Goal: Transaction & Acquisition: Download file/media

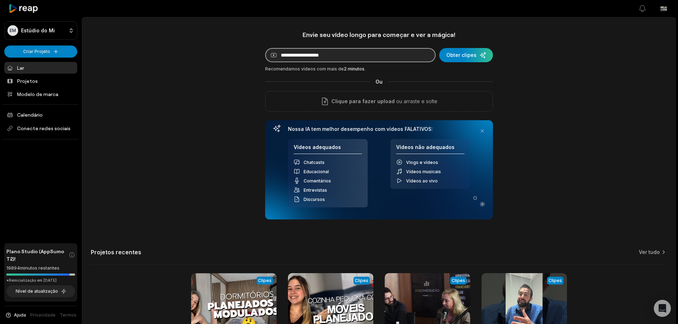
click at [287, 54] on input at bounding box center [350, 55] width 171 height 14
paste input "**********"
type input "**********"
click at [403, 60] on input "**********" at bounding box center [350, 55] width 171 height 14
click at [403, 59] on input "**********" at bounding box center [350, 55] width 171 height 14
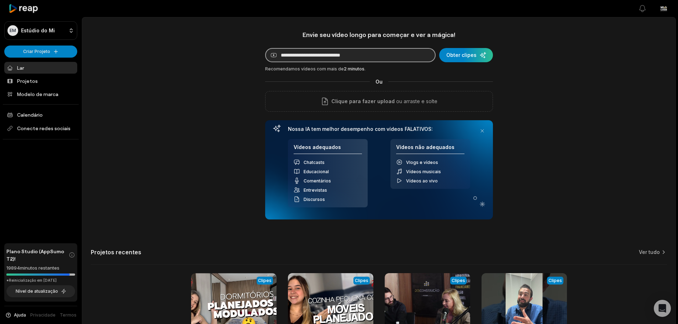
click at [403, 59] on input "**********" at bounding box center [350, 55] width 171 height 14
drag, startPoint x: 314, startPoint y: 61, endPoint x: 316, endPoint y: 64, distance: 4.1
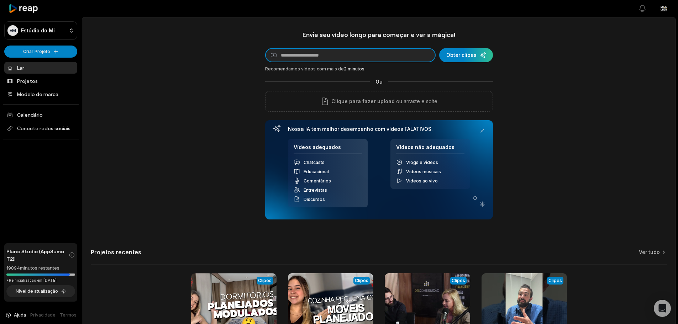
click at [316, 64] on div "Envie seu vídeo longo para começar e ver a mágica! Link do YouTube Obter clipes…" at bounding box center [379, 125] width 228 height 189
click at [318, 55] on input at bounding box center [350, 55] width 171 height 14
paste input "**********"
type input "**********"
click at [464, 52] on div "submit" at bounding box center [466, 55] width 54 height 14
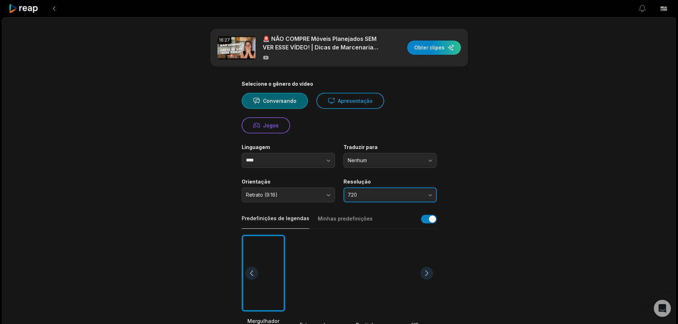
click at [375, 195] on span "720" at bounding box center [385, 195] width 75 height 6
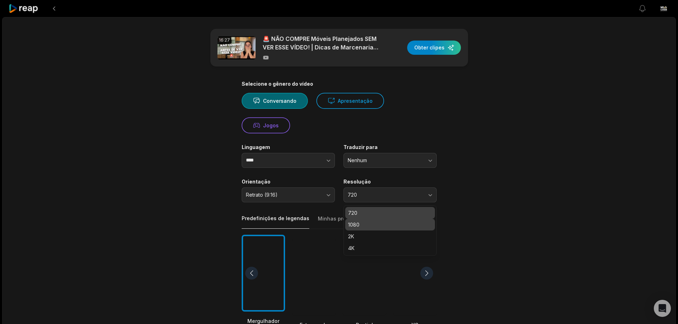
click at [365, 225] on p "1080" at bounding box center [390, 224] width 84 height 7
click at [445, 39] on div "16:27 🚨 NÃO COMPRE Móveis Planejados SEM VER ESSE VÍDEO! | Dicas de Marcenaria …" at bounding box center [339, 48] width 258 height 38
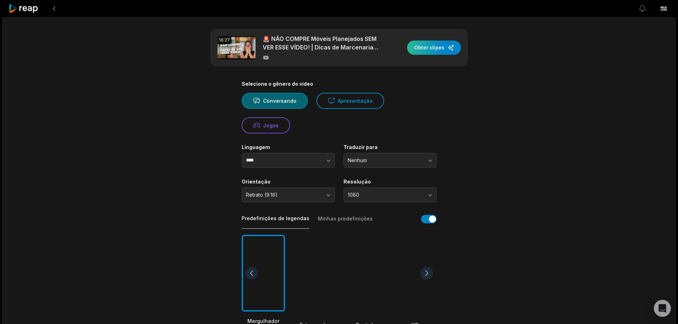
click at [446, 42] on div "button" at bounding box center [434, 48] width 54 height 14
click at [428, 216] on button "button" at bounding box center [429, 219] width 16 height 9
click at [436, 49] on div "button" at bounding box center [434, 48] width 54 height 14
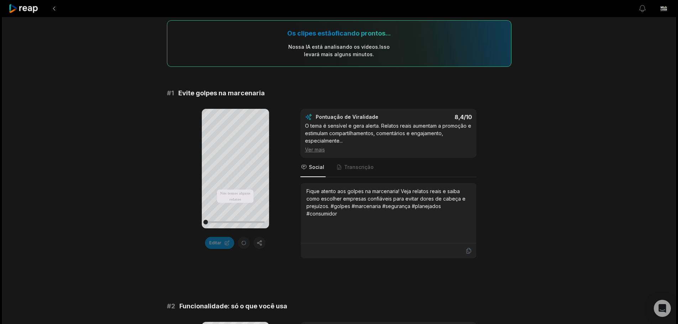
scroll to position [82, 0]
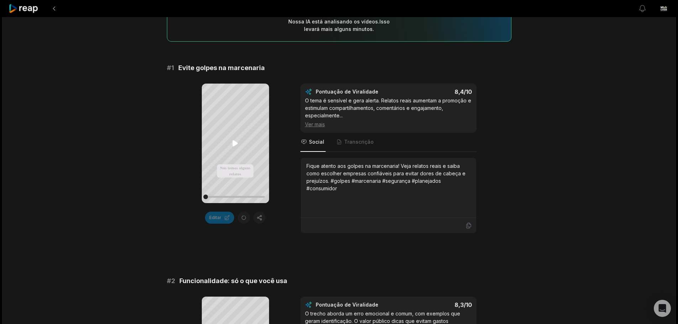
click at [238, 139] on div "Your browser does not support mp4 format. Nós temos alguns relatos nos nossos W…" at bounding box center [235, 144] width 67 height 120
click at [236, 142] on icon at bounding box center [235, 143] width 9 height 9
click at [235, 144] on icon at bounding box center [235, 144] width 5 height 6
click at [236, 144] on icon at bounding box center [235, 143] width 9 height 9
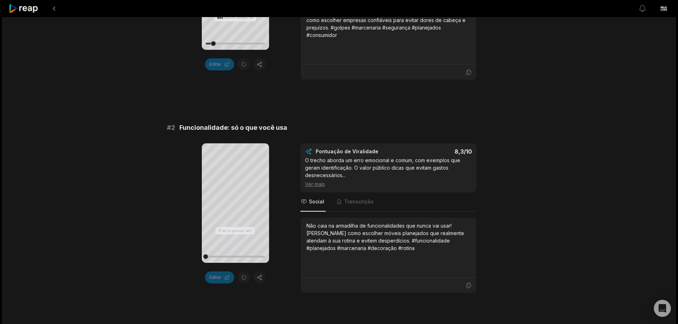
scroll to position [260, 0]
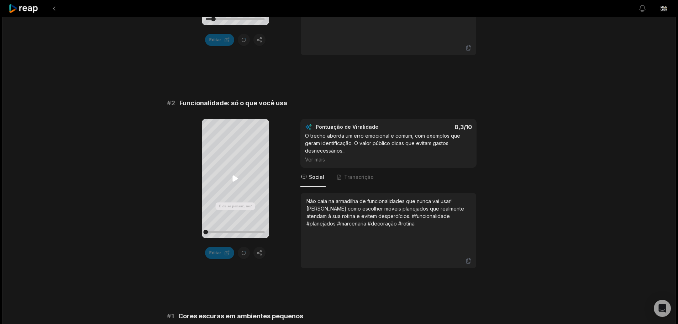
click at [233, 177] on icon at bounding box center [235, 179] width 5 height 6
click at [233, 176] on icon at bounding box center [235, 178] width 9 height 9
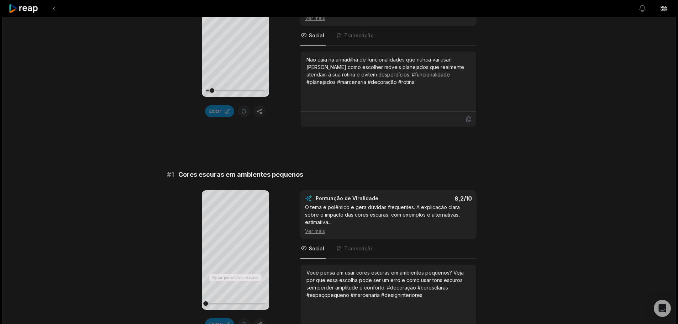
scroll to position [438, 0]
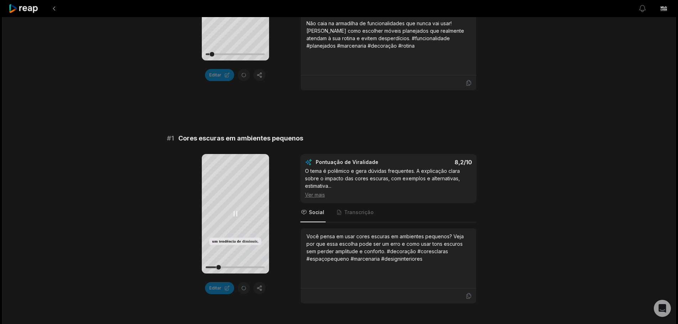
click at [235, 216] on icon at bounding box center [235, 214] width 9 height 9
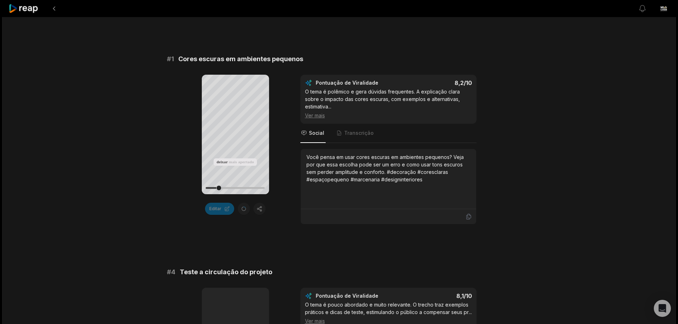
scroll to position [509, 0]
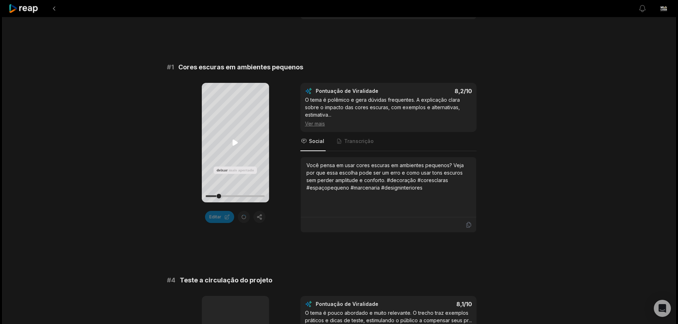
click at [235, 142] on icon at bounding box center [235, 143] width 5 height 6
click at [234, 139] on icon at bounding box center [235, 142] width 9 height 9
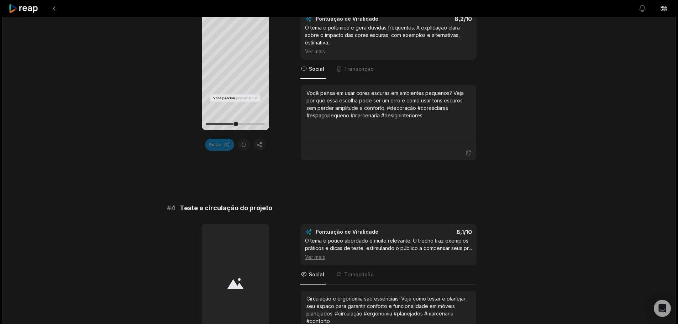
scroll to position [581, 0]
click at [233, 69] on icon at bounding box center [235, 71] width 9 height 9
click at [248, 124] on div at bounding box center [247, 124] width 5 height 5
drag, startPoint x: 237, startPoint y: 69, endPoint x: 237, endPoint y: 75, distance: 6.1
click at [236, 68] on icon at bounding box center [235, 71] width 9 height 9
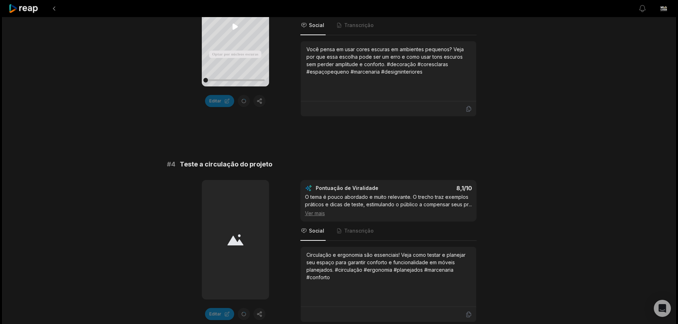
scroll to position [616, 0]
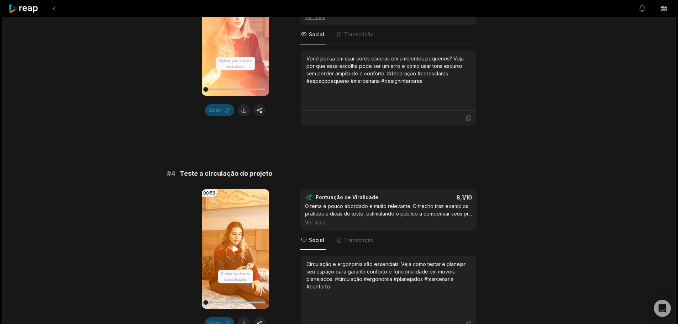
click at [229, 250] on video "Seu navegador não suporta o formato mp4." at bounding box center [235, 249] width 67 height 120
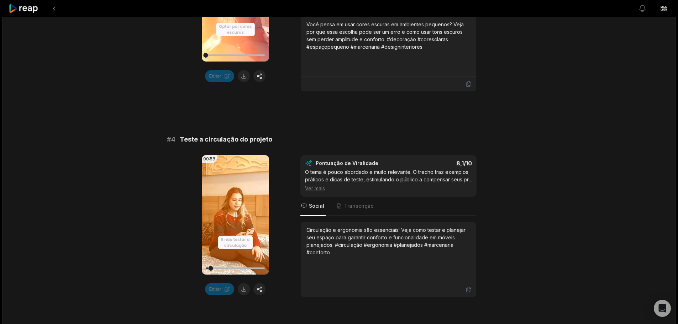
scroll to position [652, 0]
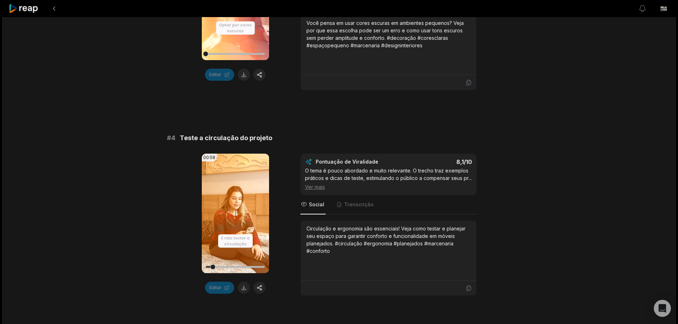
click at [233, 211] on icon at bounding box center [235, 213] width 9 height 9
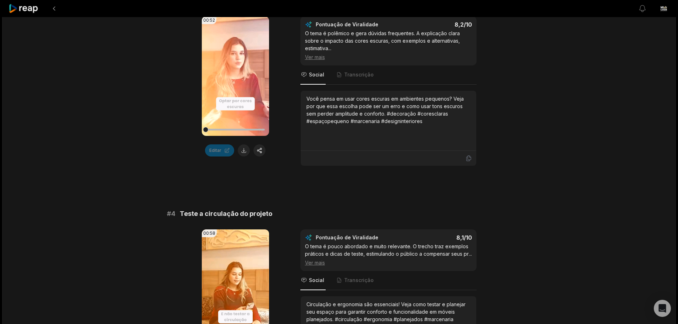
scroll to position [545, 0]
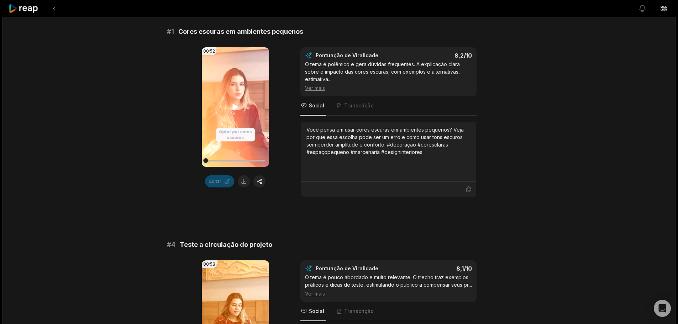
click at [241, 99] on video "Seu navegador não suporta o formato mp4." at bounding box center [235, 107] width 67 height 120
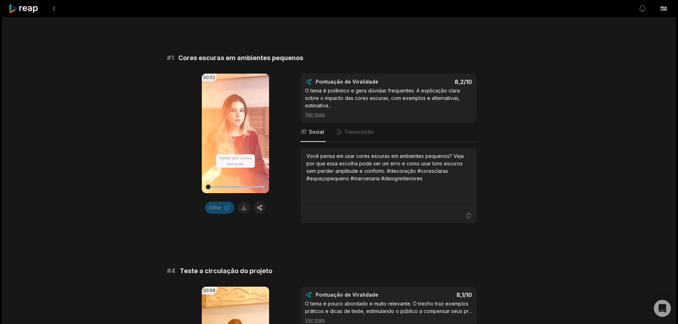
scroll to position [509, 0]
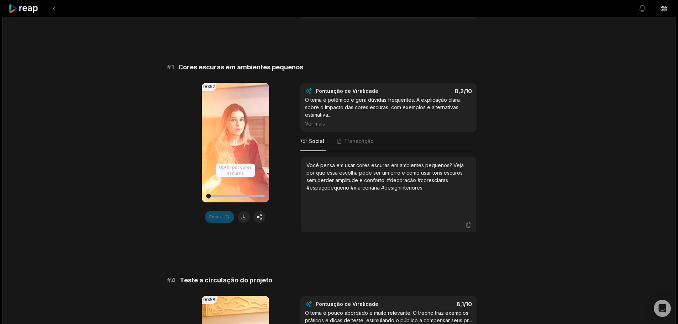
click at [253, 138] on video "Seu navegador não suporta o formato mp4." at bounding box center [235, 143] width 67 height 120
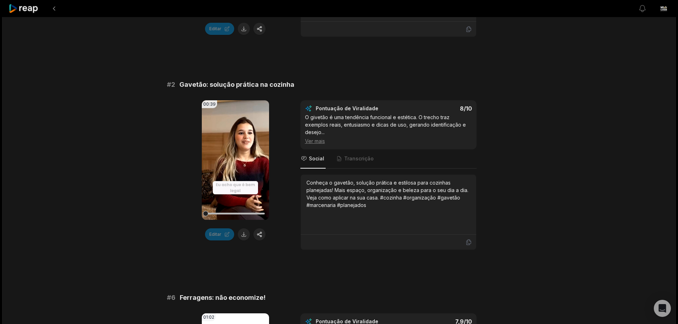
scroll to position [937, 0]
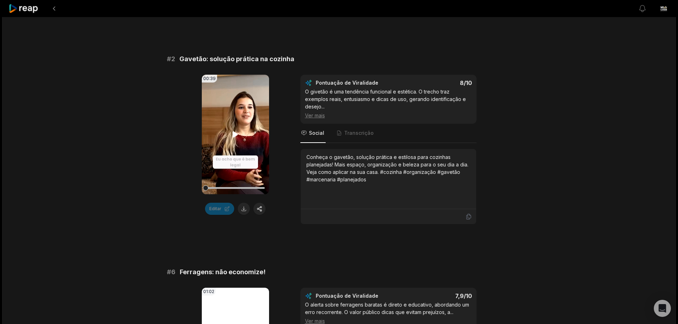
click at [239, 139] on icon at bounding box center [235, 134] width 9 height 9
click at [230, 140] on video "Seu navegador não suporta o formato mp4." at bounding box center [235, 135] width 67 height 120
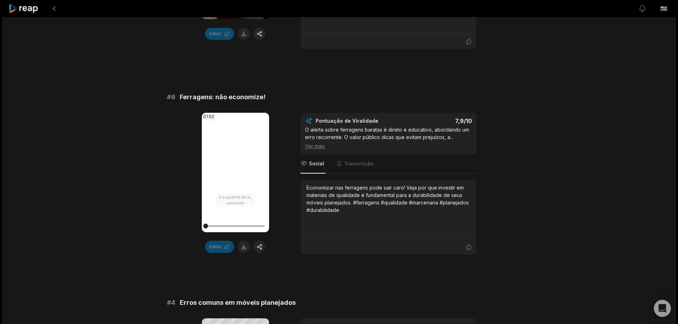
scroll to position [1115, 0]
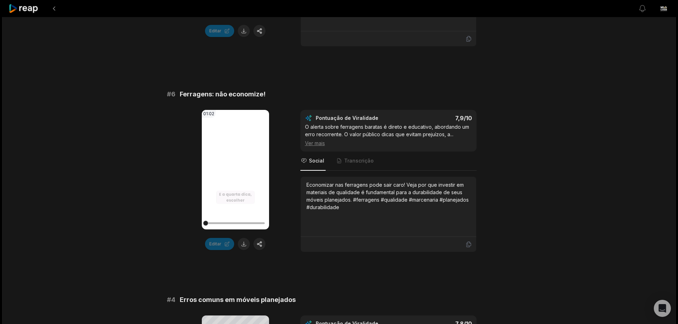
click at [238, 172] on video "Seu navegador não suporta o formato mp4." at bounding box center [235, 170] width 67 height 120
click at [226, 190] on video "Seu navegador não suporta o formato mp4." at bounding box center [235, 170] width 67 height 120
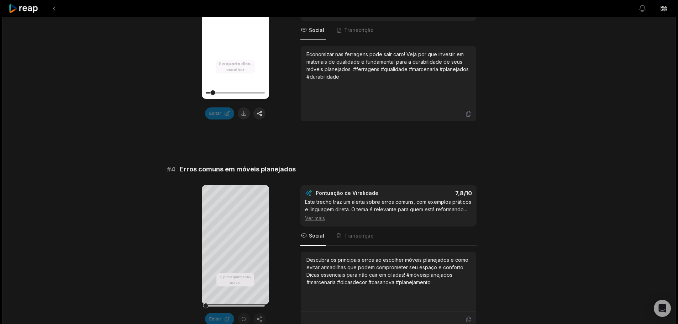
scroll to position [1257, 0]
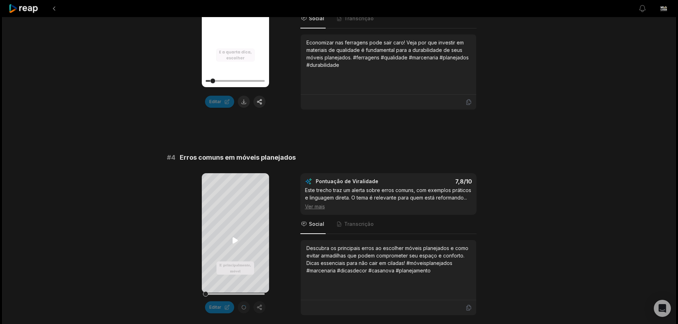
click at [235, 241] on icon at bounding box center [235, 241] width 5 height 6
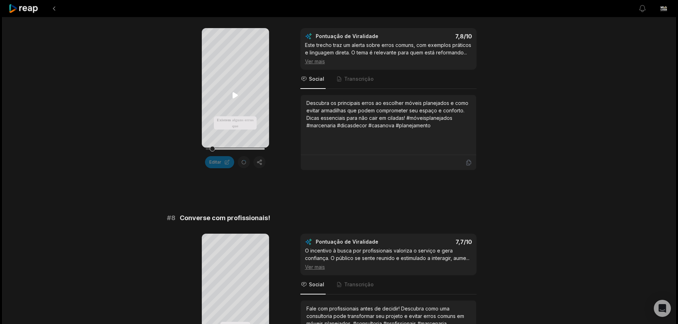
scroll to position [1470, 0]
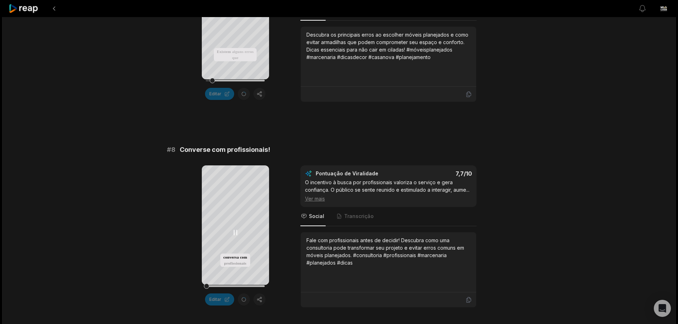
click at [232, 237] on icon at bounding box center [235, 233] width 9 height 9
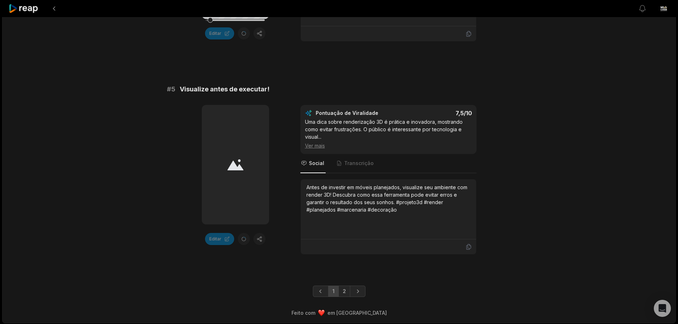
scroll to position [1951, 0]
click at [343, 288] on font "2" at bounding box center [344, 290] width 3 height 6
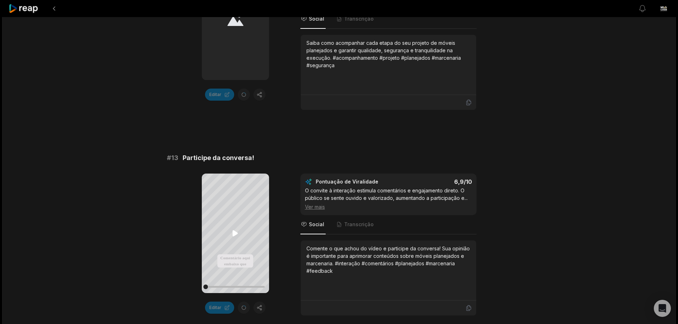
scroll to position [427, 0]
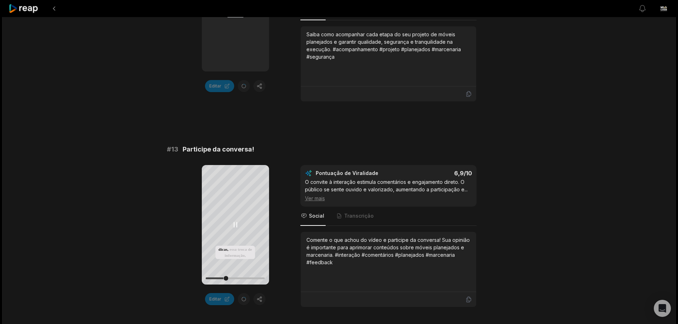
click at [234, 225] on icon at bounding box center [235, 225] width 3 height 5
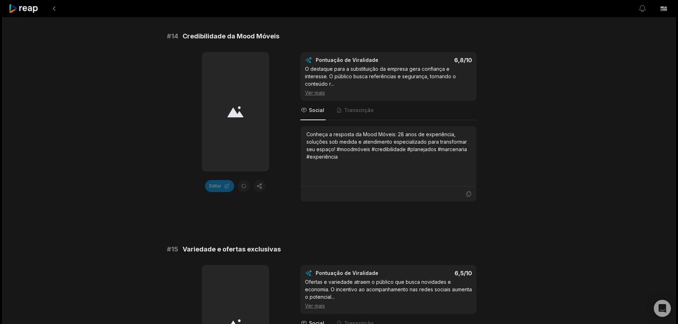
scroll to position [748, 0]
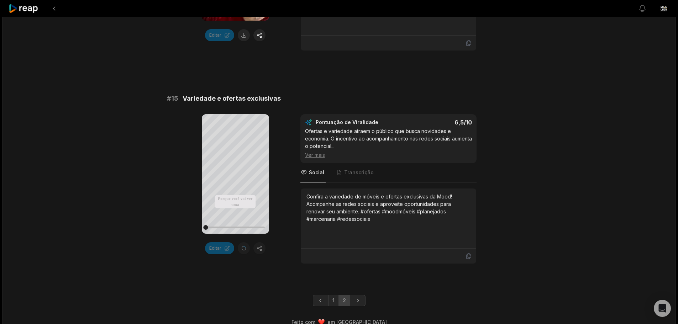
scroll to position [908, 0]
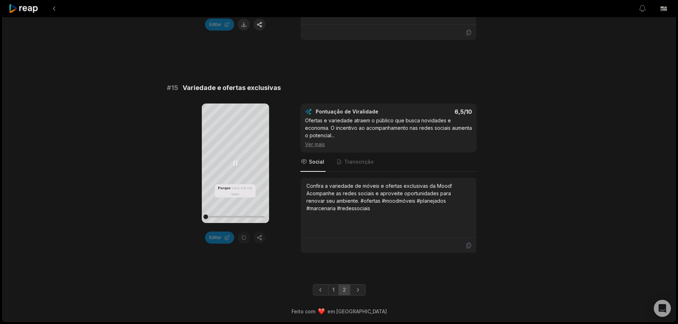
click at [234, 165] on icon at bounding box center [235, 163] width 3 height 5
click at [233, 165] on icon at bounding box center [235, 164] width 5 height 6
click at [234, 161] on icon at bounding box center [235, 163] width 3 height 5
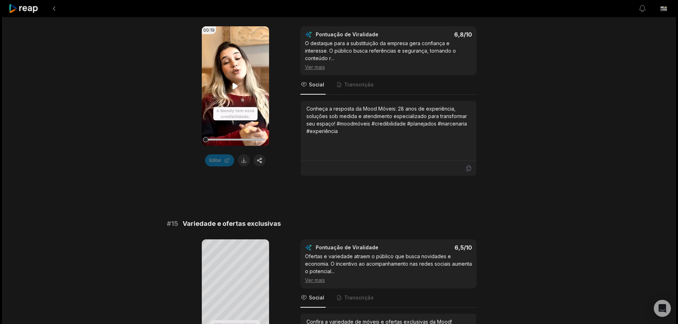
scroll to position [765, 0]
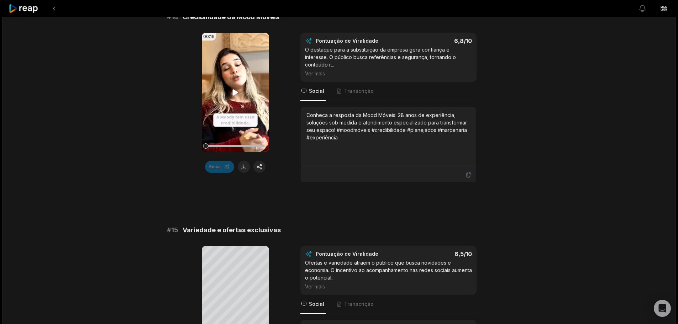
click at [251, 105] on video "Seu navegador não suporta o formato mp4." at bounding box center [235, 93] width 67 height 120
click at [227, 94] on video "Seu navegador não suporta o formato mp4." at bounding box center [235, 93] width 67 height 120
click at [286, 53] on div "00:19 Seu navegador não suporta o formato mp4. Editar Pontuação de Viralidade 6…" at bounding box center [339, 108] width 345 height 150
click at [245, 75] on video "Seu navegador não suporta o formato mp4." at bounding box center [235, 93] width 67 height 120
click at [241, 78] on video "Seu navegador não suporta o formato mp4." at bounding box center [235, 93] width 67 height 120
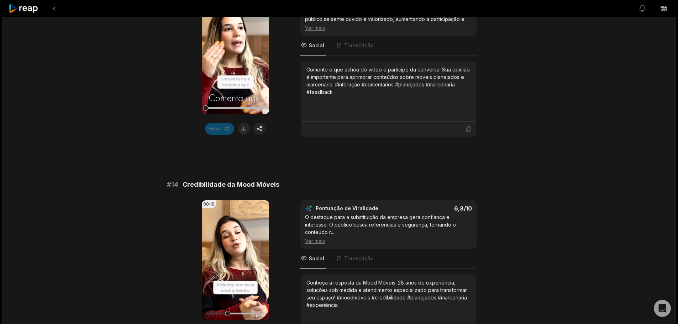
scroll to position [587, 0]
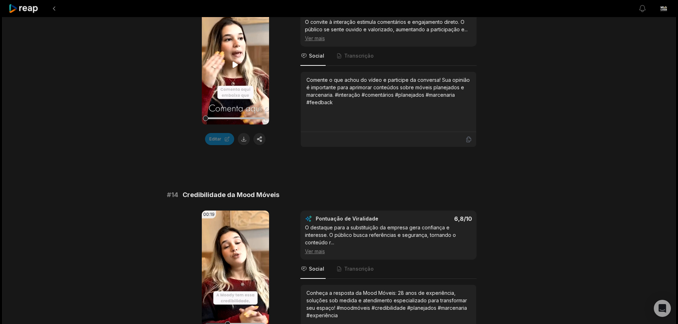
click at [241, 78] on video "Seu navegador não suporta o formato mp4." at bounding box center [235, 65] width 67 height 120
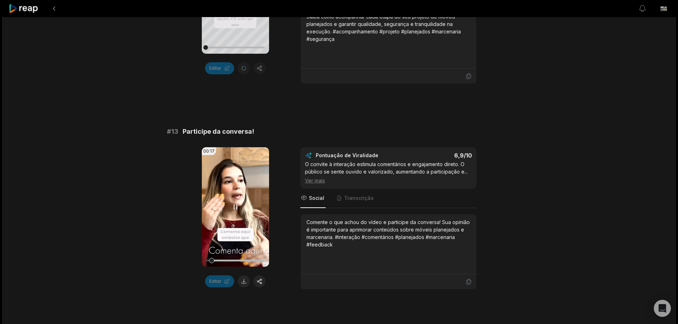
click at [232, 179] on video "Seu navegador não suporta o formato mp4." at bounding box center [235, 207] width 67 height 120
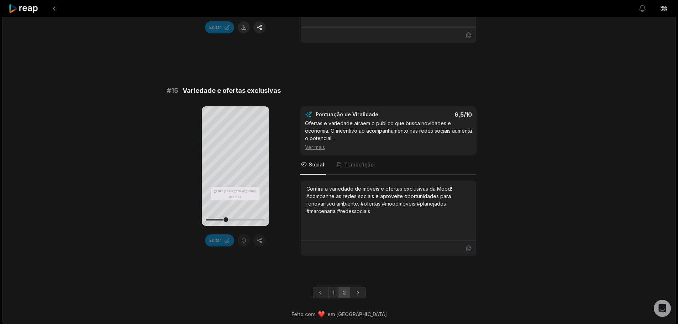
scroll to position [908, 0]
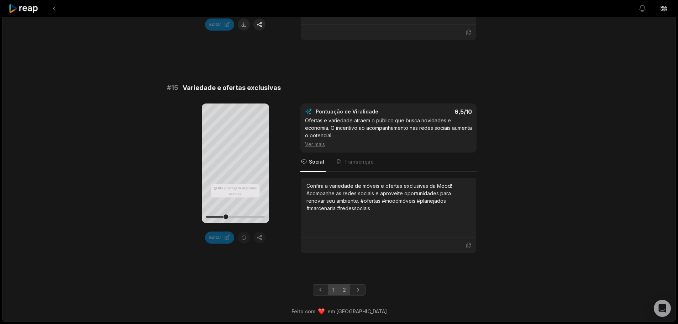
click at [331, 287] on link "1" at bounding box center [333, 289] width 11 height 11
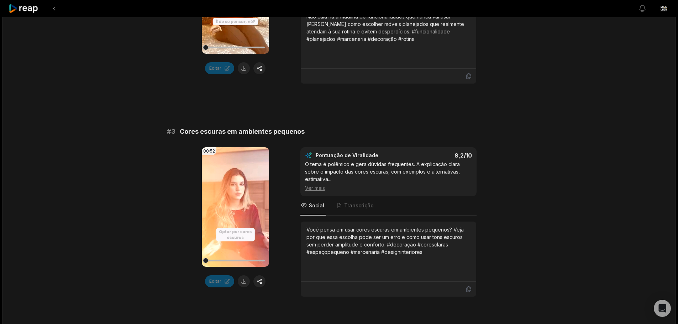
scroll to position [315, 0]
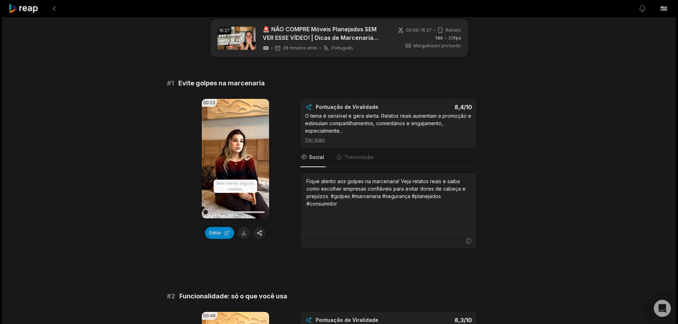
scroll to position [71, 0]
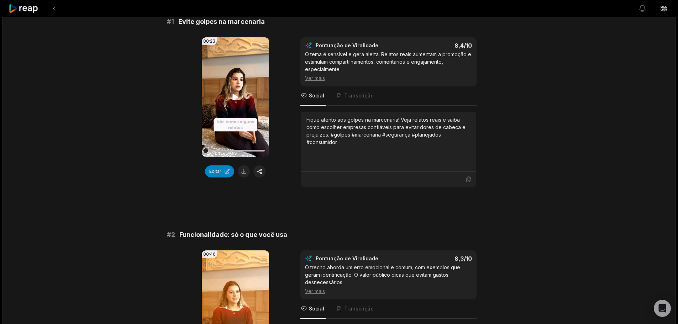
click at [234, 98] on icon at bounding box center [235, 97] width 5 height 6
click at [234, 98] on icon at bounding box center [235, 97] width 3 height 5
click at [232, 100] on icon at bounding box center [235, 97] width 9 height 9
click at [251, 51] on video "Seu navegador não suporta o formato mp4." at bounding box center [235, 97] width 67 height 120
click at [221, 98] on video "Seu navegador não suporta o formato mp4." at bounding box center [235, 97] width 67 height 120
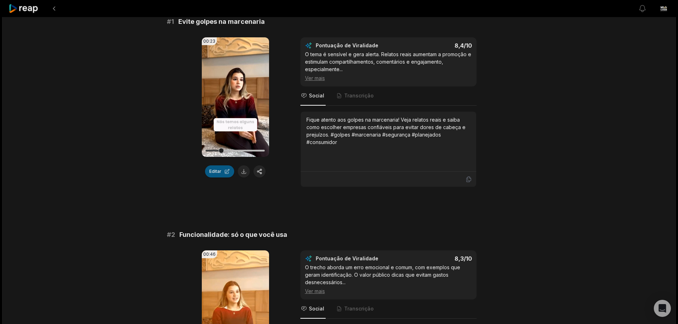
click at [226, 172] on button "Editar" at bounding box center [219, 172] width 29 height 12
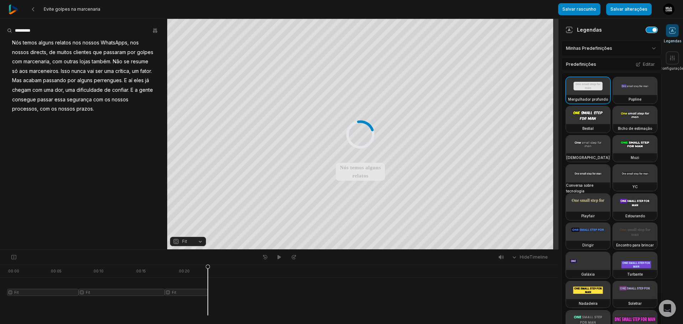
click at [650, 30] on button "button" at bounding box center [651, 30] width 11 height 6
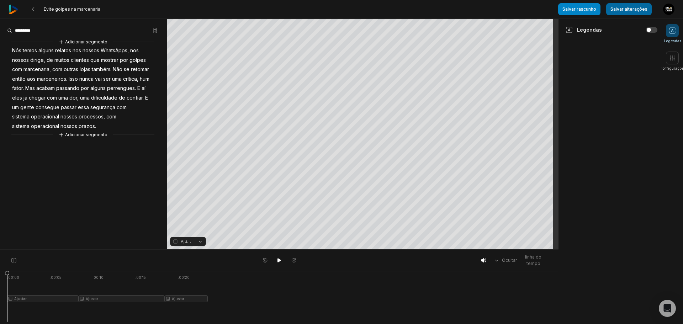
click at [621, 13] on button "Salvar alterações" at bounding box center [630, 9] width 46 height 12
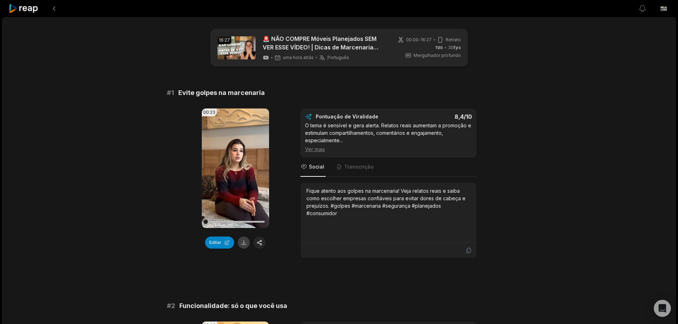
click at [246, 243] on button at bounding box center [244, 243] width 12 height 12
